Goal: Obtain resource: Download file/media

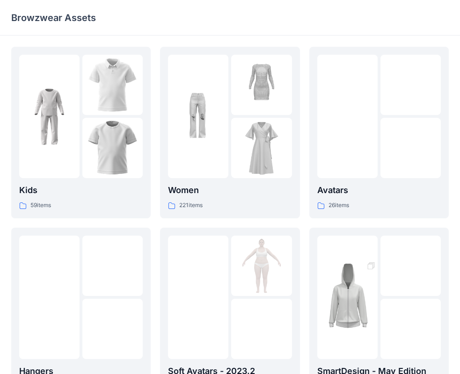
click at [206, 175] on div at bounding box center [198, 117] width 60 height 124
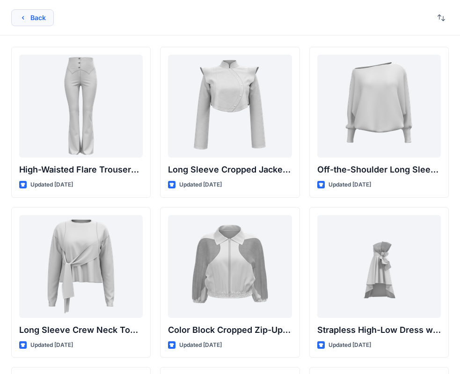
drag, startPoint x: 47, startPoint y: 22, endPoint x: 54, endPoint y: 41, distance: 20.7
click at [47, 22] on button "Back" at bounding box center [32, 17] width 43 height 17
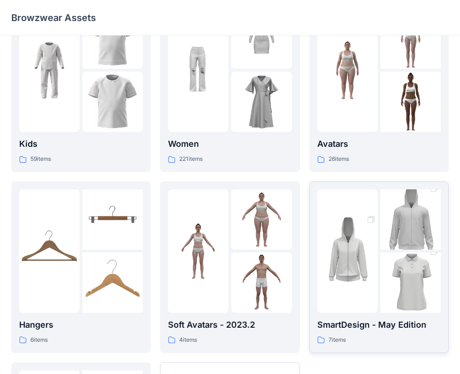
scroll to position [47, 0]
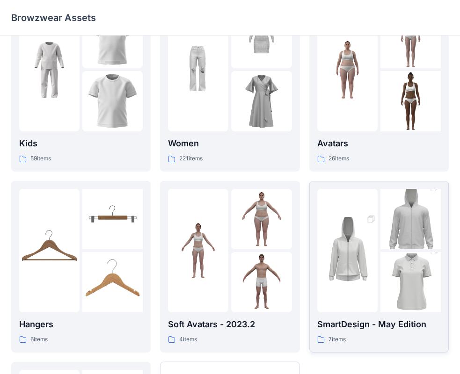
click at [389, 243] on img at bounding box center [411, 219] width 60 height 91
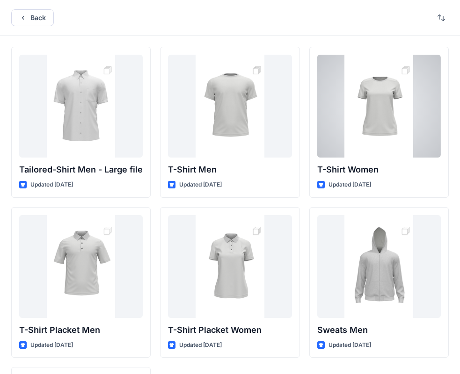
click at [377, 116] on div at bounding box center [379, 106] width 124 height 103
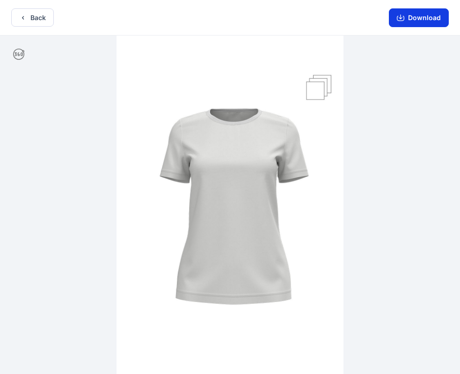
click at [425, 20] on button "Download" at bounding box center [419, 17] width 60 height 19
click at [52, 23] on button "Back" at bounding box center [32, 17] width 43 height 18
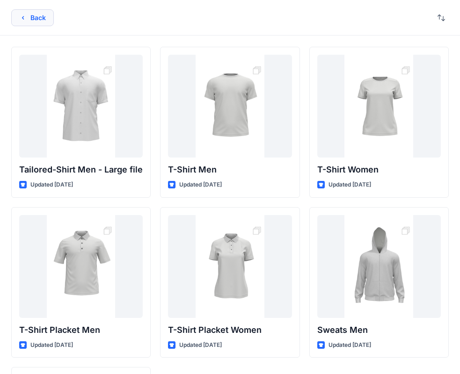
click at [48, 14] on button "Back" at bounding box center [32, 17] width 43 height 17
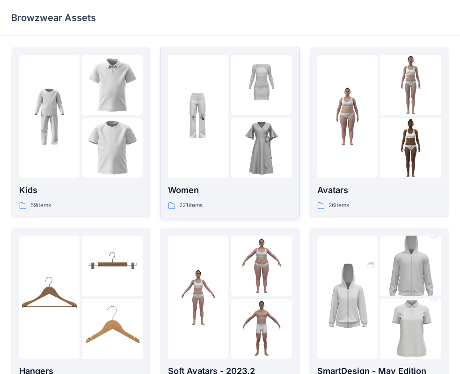
click at [259, 130] on img at bounding box center [261, 148] width 60 height 60
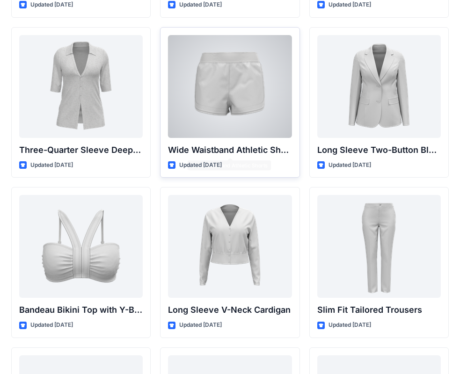
scroll to position [803, 0]
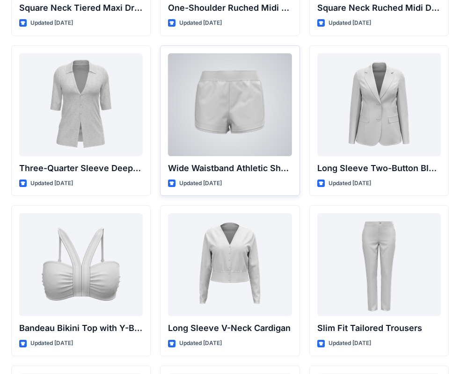
click at [239, 117] on div at bounding box center [230, 104] width 124 height 103
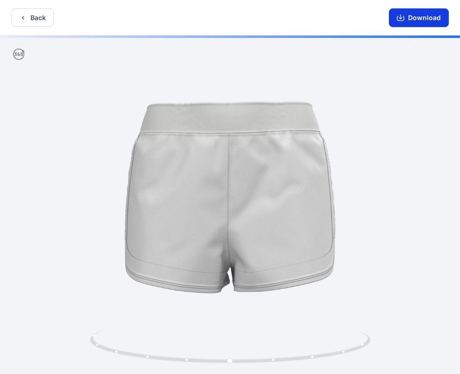
click at [425, 26] on button "Download" at bounding box center [419, 17] width 60 height 19
click at [38, 19] on button "Back" at bounding box center [32, 17] width 43 height 18
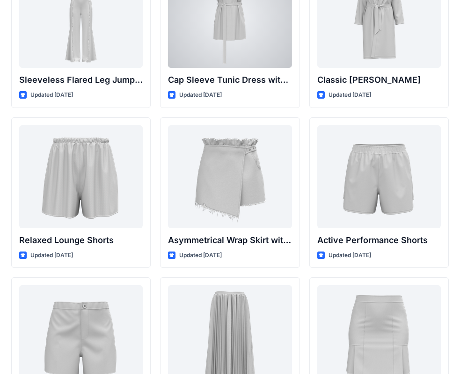
scroll to position [2176, 0]
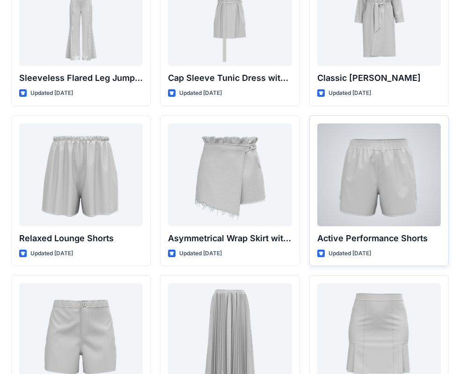
click at [379, 149] on div at bounding box center [379, 175] width 124 height 103
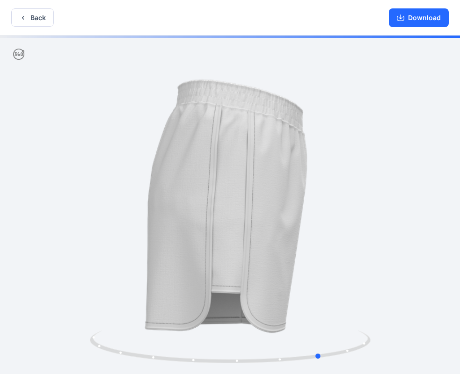
drag, startPoint x: 339, startPoint y: 178, endPoint x: 191, endPoint y: 163, distance: 149.1
click at [140, 180] on div at bounding box center [230, 206] width 460 height 341
click at [415, 15] on button "Download" at bounding box center [419, 17] width 60 height 19
click at [29, 17] on button "Back" at bounding box center [32, 17] width 43 height 18
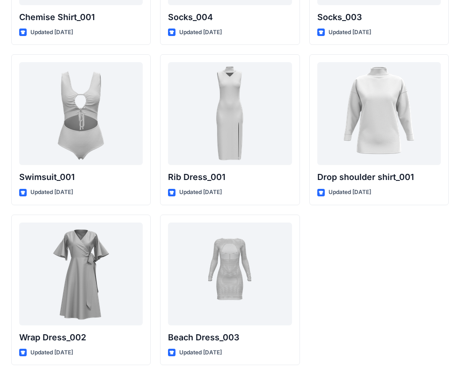
scroll to position [11539, 0]
